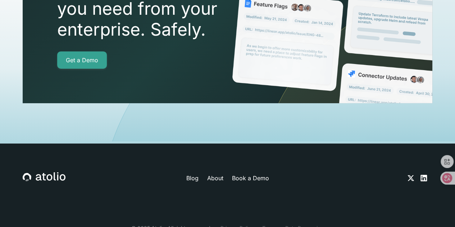
scroll to position [2534, 0]
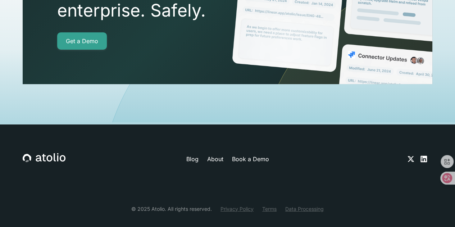
click at [220, 155] on link "About" at bounding box center [215, 159] width 16 height 9
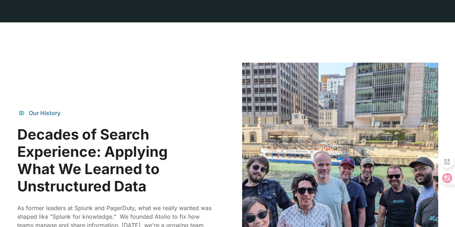
scroll to position [431, 0]
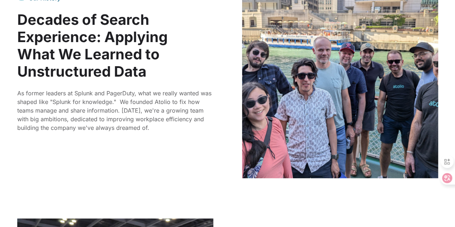
click at [223, 47] on div "Our History Decades of Search Experience: Applying What We Learned to Unstructu…" at bounding box center [227, 63] width 421 height 230
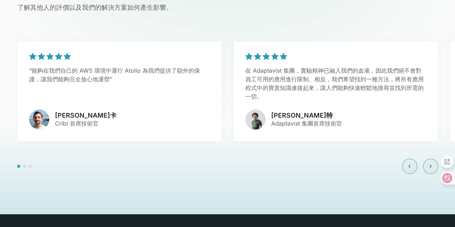
scroll to position [1568, 0]
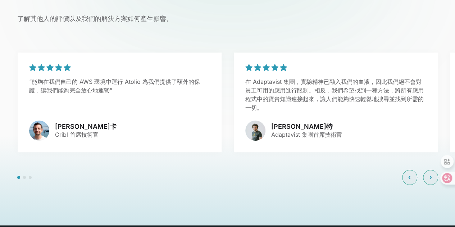
click at [26, 176] on div at bounding box center [24, 177] width 14 height 3
click at [429, 175] on icon at bounding box center [430, 177] width 2 height 4
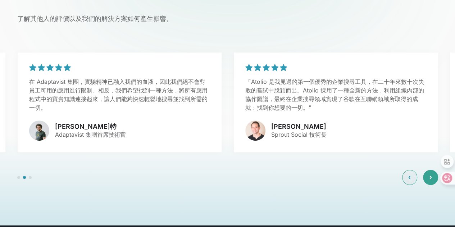
click at [430, 176] on icon at bounding box center [430, 177] width 1 height 3
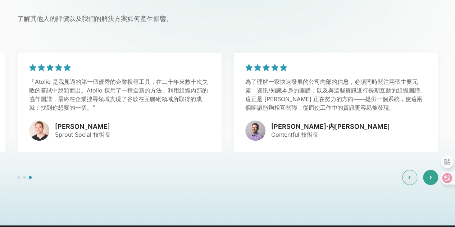
click at [426, 170] on div at bounding box center [430, 177] width 15 height 15
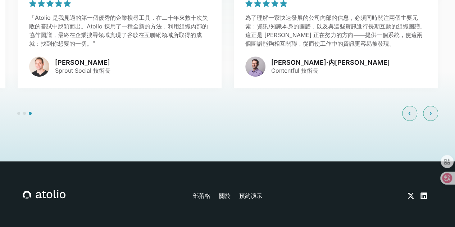
scroll to position [1666, 0]
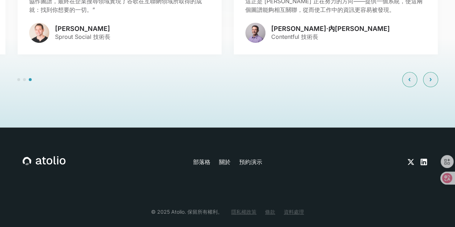
click at [423, 157] on icon at bounding box center [423, 161] width 9 height 9
